Goal: Task Accomplishment & Management: Manage account settings

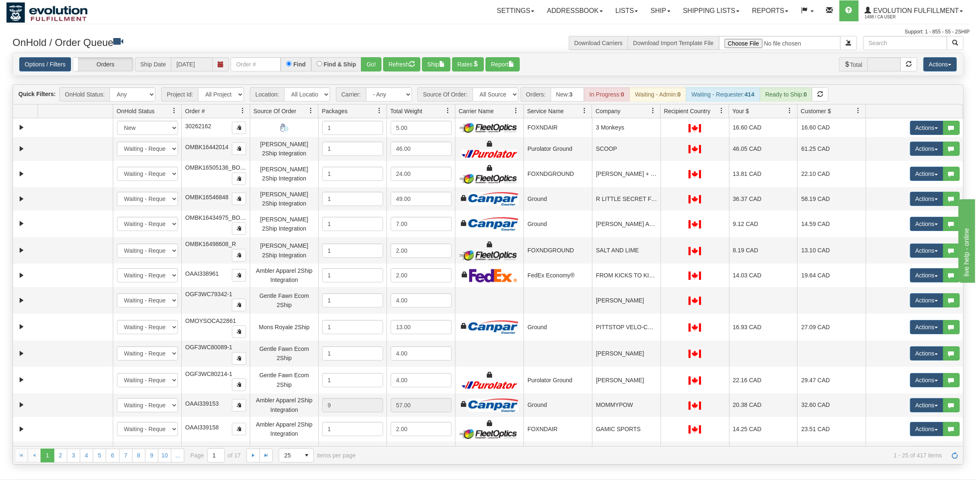
select select "20"
click option "Canada Post" at bounding box center [0, 0] width 0 height 0
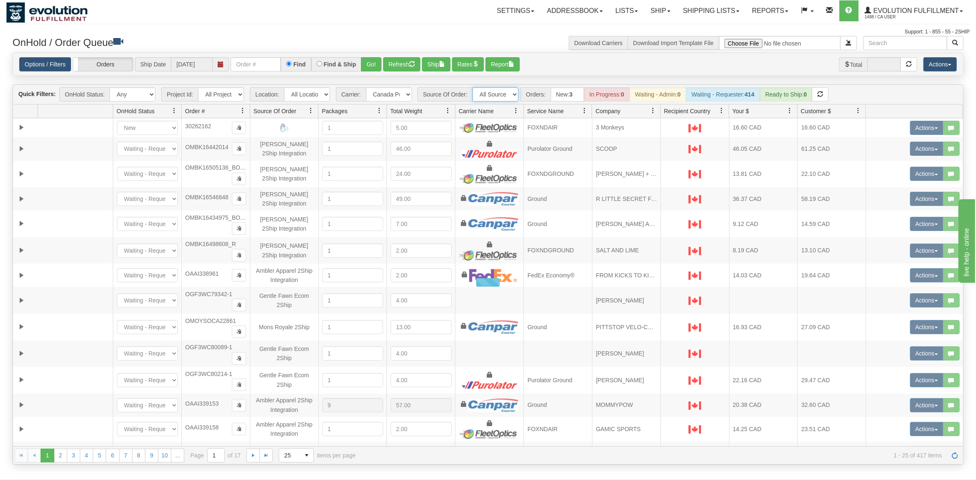
click at [473, 87] on select "All Sources AirBlaster 2Ship Integration Ambler Apparel 2Ship Integration BC [M…" at bounding box center [496, 94] width 46 height 14
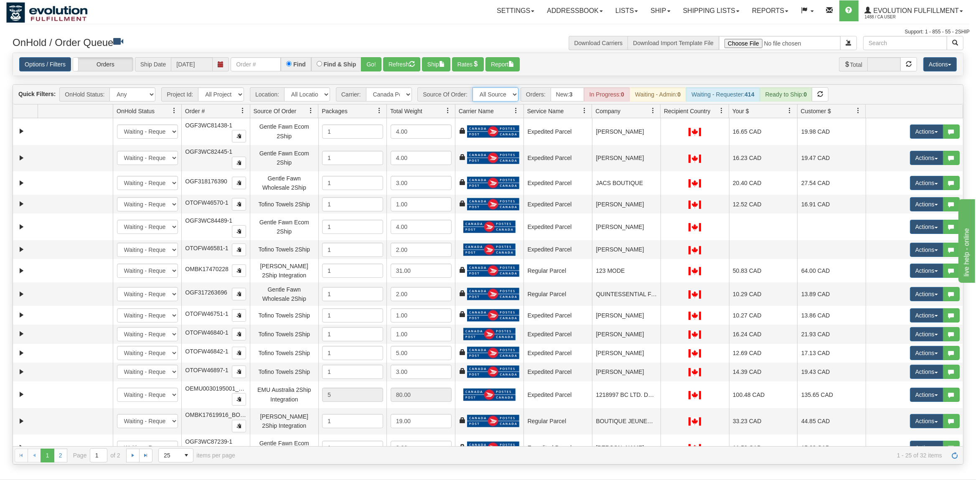
select select "Gentle Fawn Wholesale 2Ship"
click option "Gentle Fawn Wholesale 2Ship" at bounding box center [0, 0] width 0 height 0
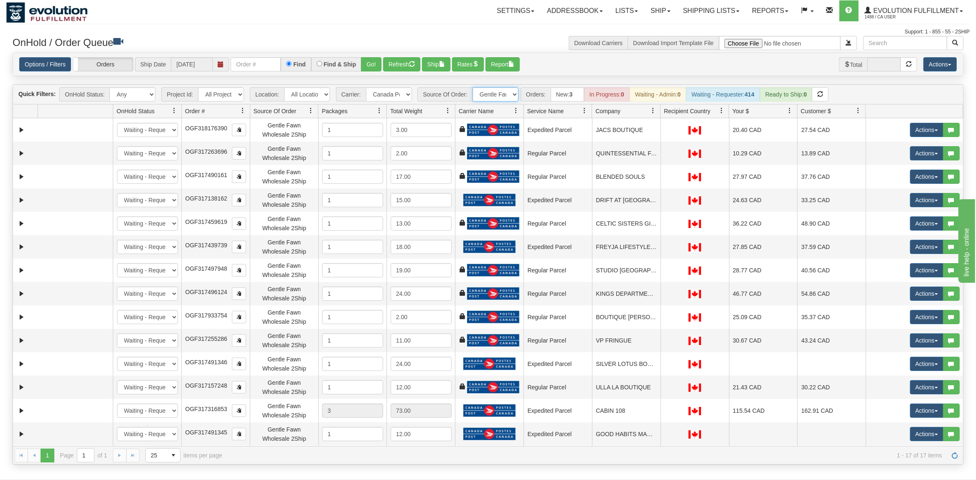
click at [654, 117] on link at bounding box center [653, 111] width 14 height 14
click at [660, 129] on span at bounding box center [657, 130] width 7 height 7
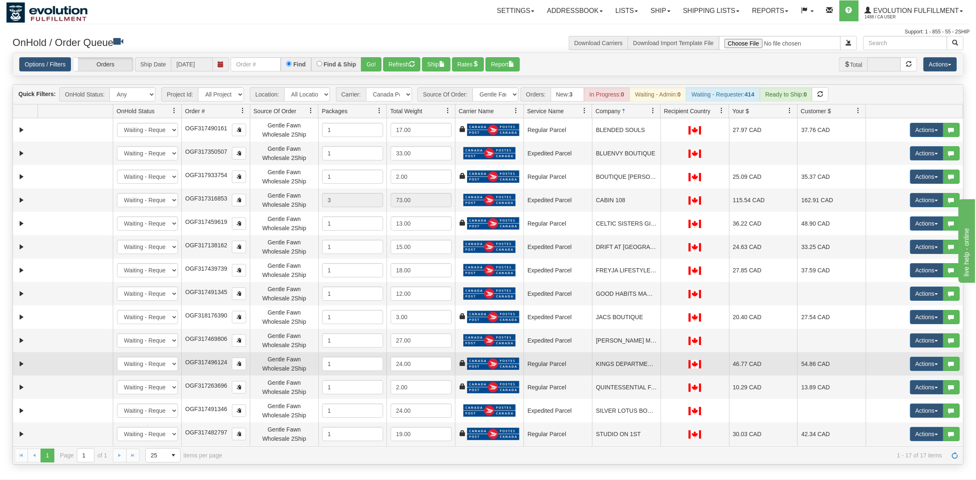
scroll to position [69, 0]
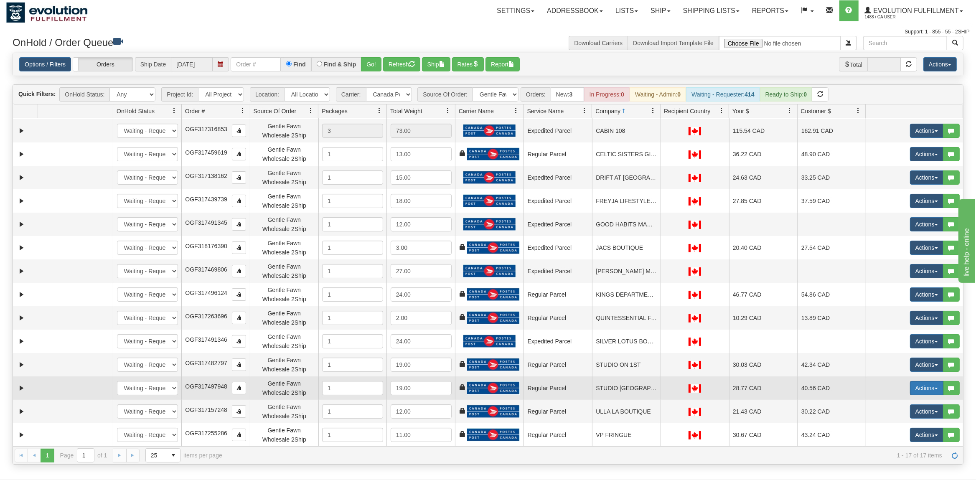
click at [921, 389] on button "Actions" at bounding box center [926, 388] width 33 height 14
click at [897, 428] on span "Rate All Services" at bounding box center [910, 426] width 50 height 7
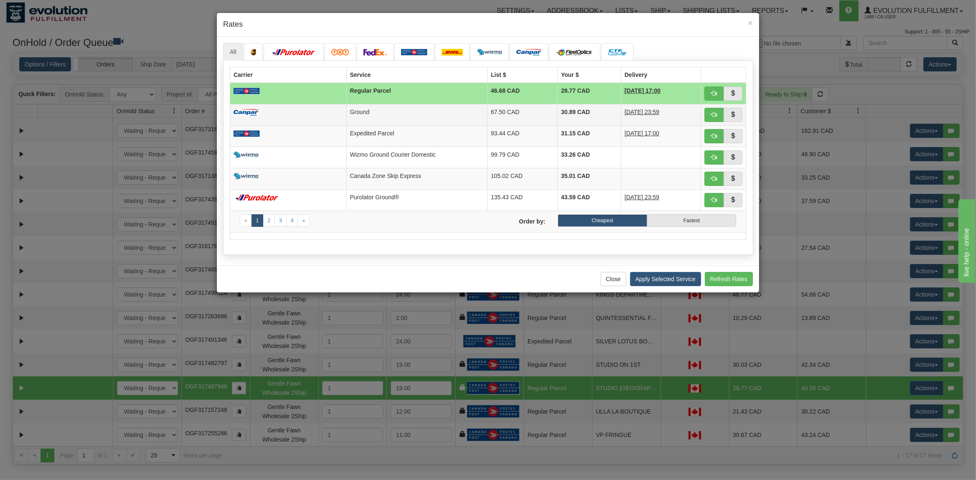
click at [397, 107] on td "Ground" at bounding box center [417, 114] width 141 height 21
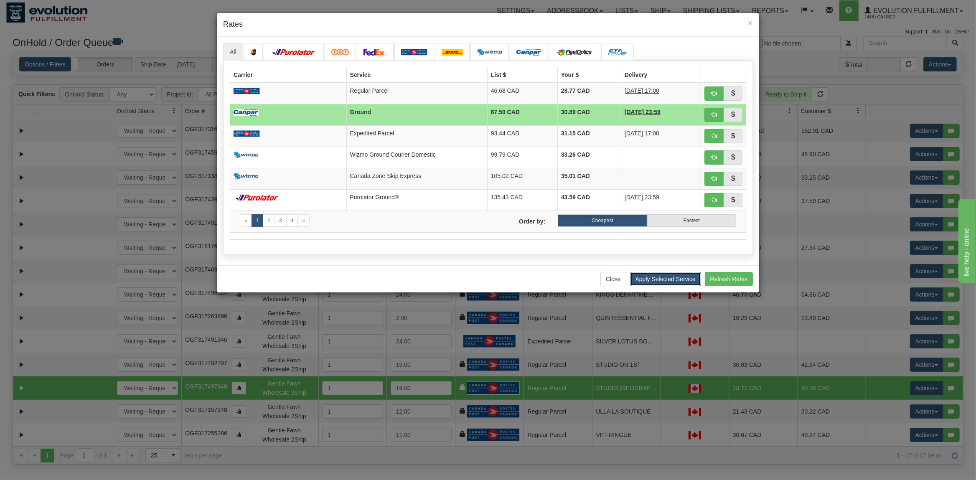
click at [663, 279] on button "Apply Selected Service" at bounding box center [665, 279] width 71 height 14
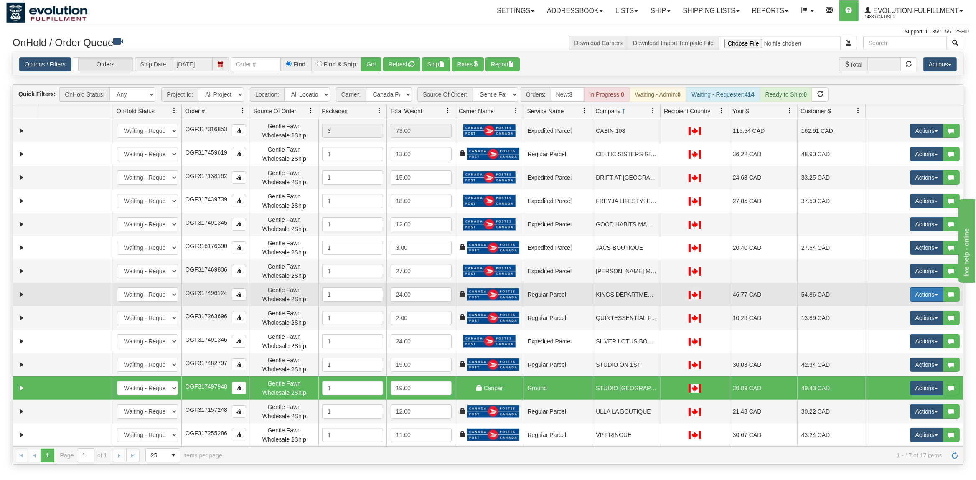
click at [928, 295] on button "Actions" at bounding box center [926, 295] width 33 height 14
click at [902, 334] on span "Rate All Services" at bounding box center [910, 332] width 50 height 7
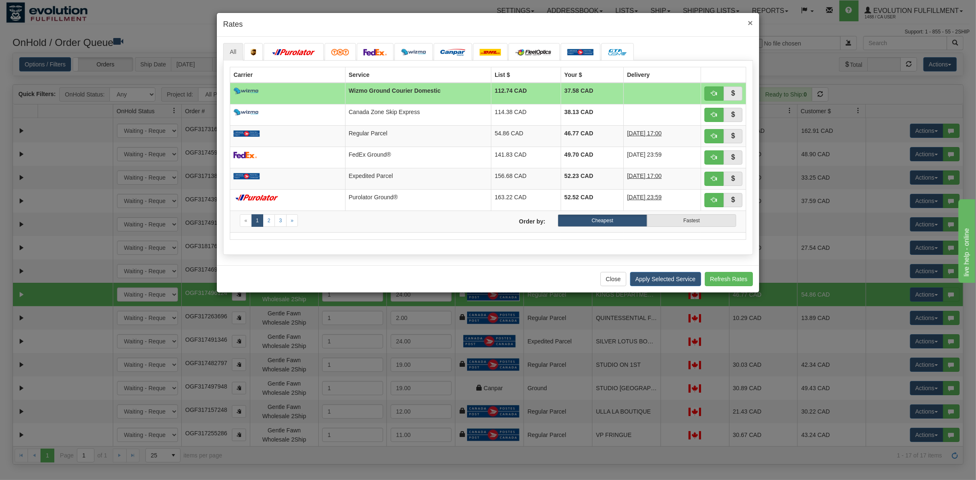
click at [750, 21] on span "×" at bounding box center [750, 23] width 5 height 10
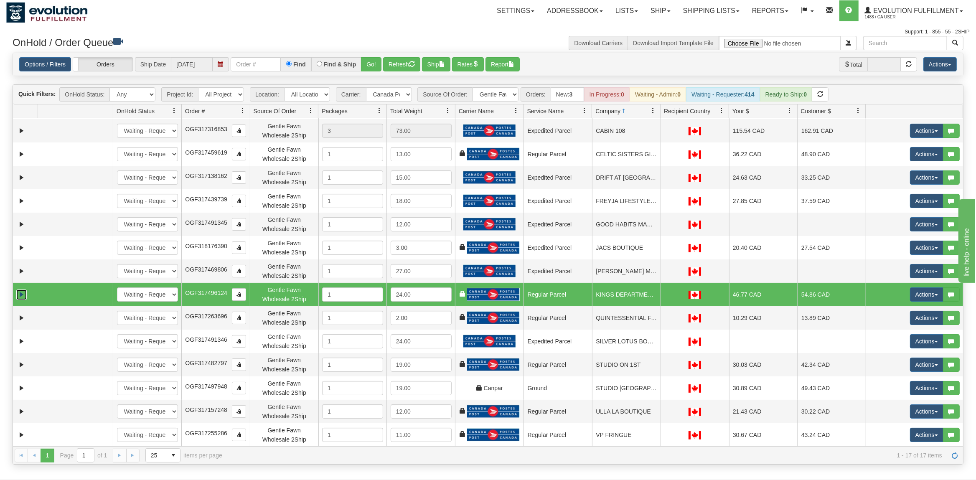
click at [19, 297] on link "Expand" at bounding box center [21, 295] width 10 height 10
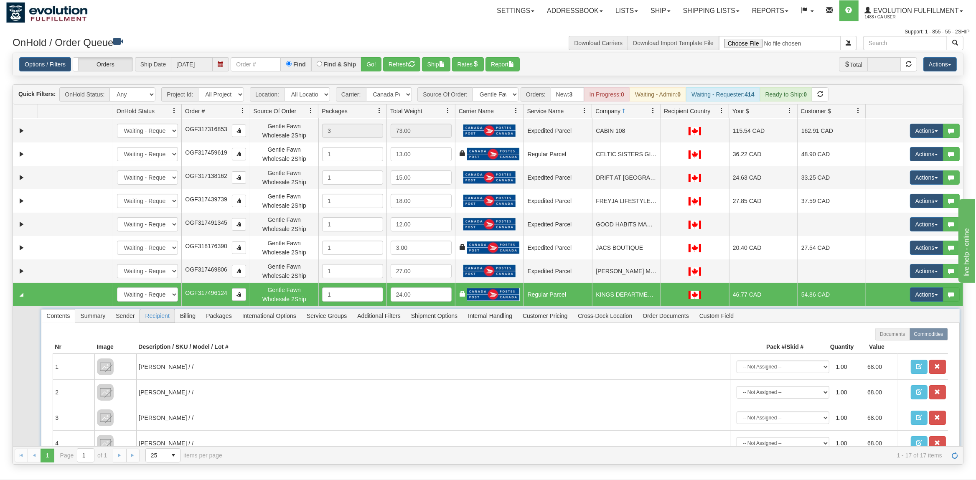
click at [158, 318] on span "Recipient" at bounding box center [157, 315] width 34 height 13
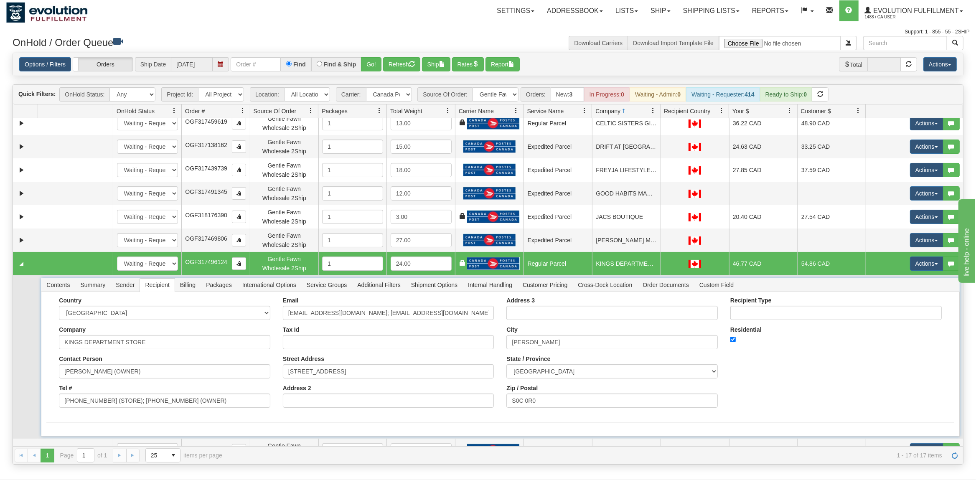
scroll to position [145, 0]
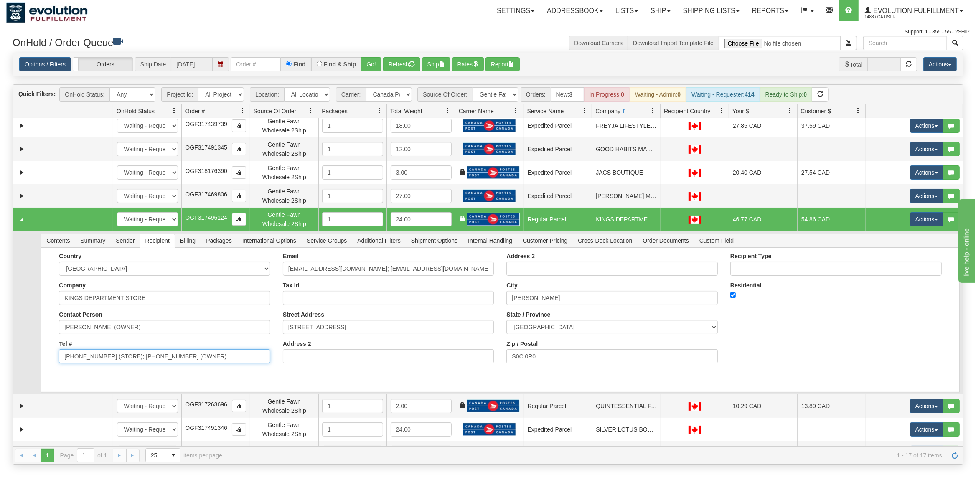
drag, startPoint x: 217, startPoint y: 362, endPoint x: 188, endPoint y: 370, distance: 30.5
click at [159, 372] on form "Country [GEOGRAPHIC_DATA] [GEOGRAPHIC_DATA] [GEOGRAPHIC_DATA] [GEOGRAPHIC_DATA]…" at bounding box center [500, 316] width 908 height 126
drag, startPoint x: 214, startPoint y: 359, endPoint x: 104, endPoint y: 366, distance: 111.0
click at [104, 364] on input "[PHONE_NUMBER] (STORE); [PHONE_NUMBER] (OWNER)" at bounding box center [165, 356] width 212 height 14
type input "[PHONE_NUMBER]"
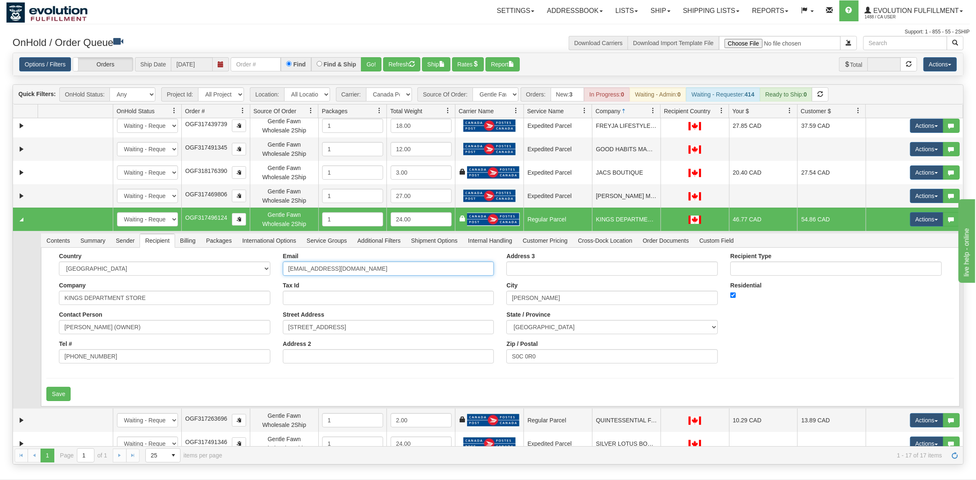
drag, startPoint x: 438, startPoint y: 270, endPoint x: 350, endPoint y: 277, distance: 88.1
click at [350, 276] on input "[EMAIL_ADDRESS][DOMAIN_NAME]" at bounding box center [389, 269] width 212 height 14
type input "[EMAIL_ADDRESS][DOMAIN_NAME]"
click at [61, 400] on button "Save" at bounding box center [58, 394] width 24 height 14
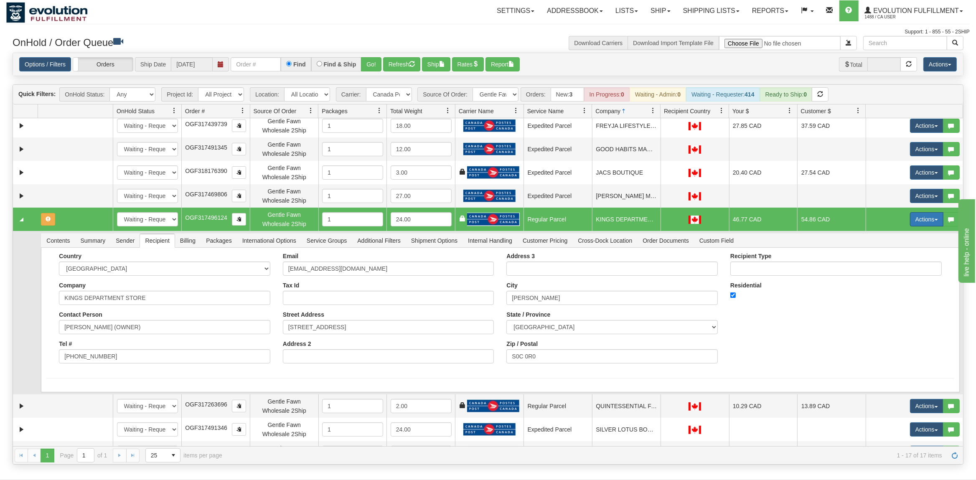
click at [922, 221] on button "Actions" at bounding box center [926, 219] width 33 height 14
click at [903, 255] on span "Rate All Services" at bounding box center [910, 257] width 50 height 7
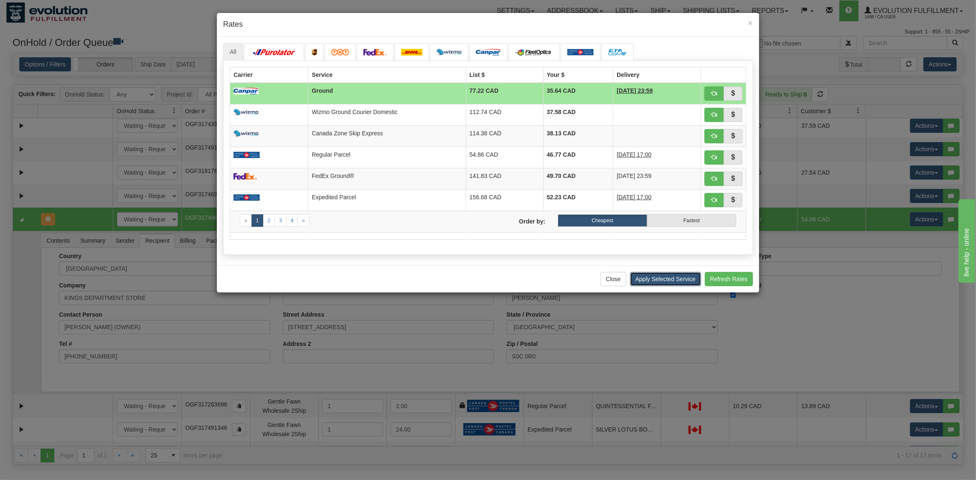
click at [668, 276] on button "Apply Selected Service" at bounding box center [665, 279] width 71 height 14
